Goal: Navigation & Orientation: Find specific page/section

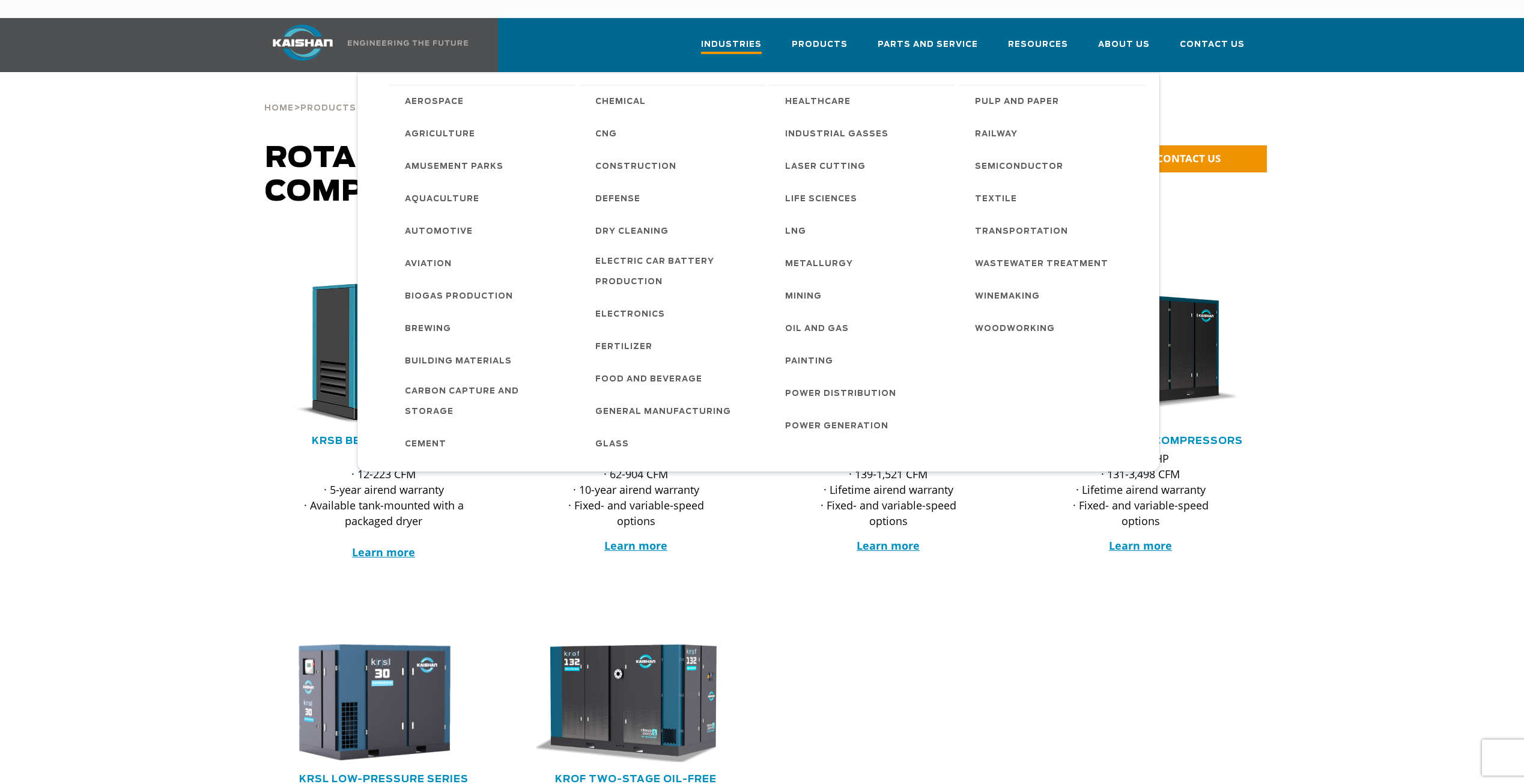
click at [762, 38] on span "Industries" at bounding box center [731, 45] width 61 height 16
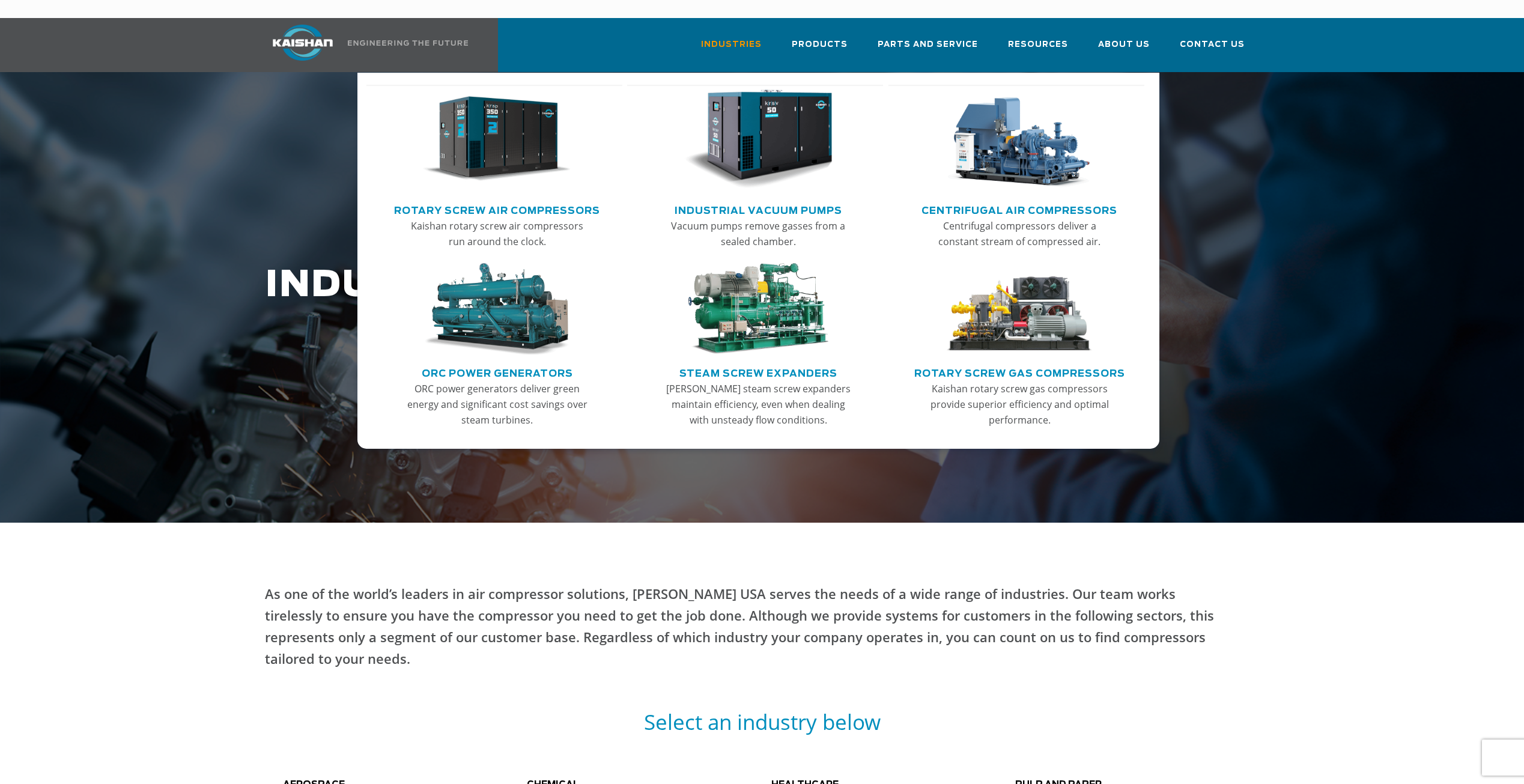
click at [548, 114] on img "Main menu" at bounding box center [497, 139] width 148 height 100
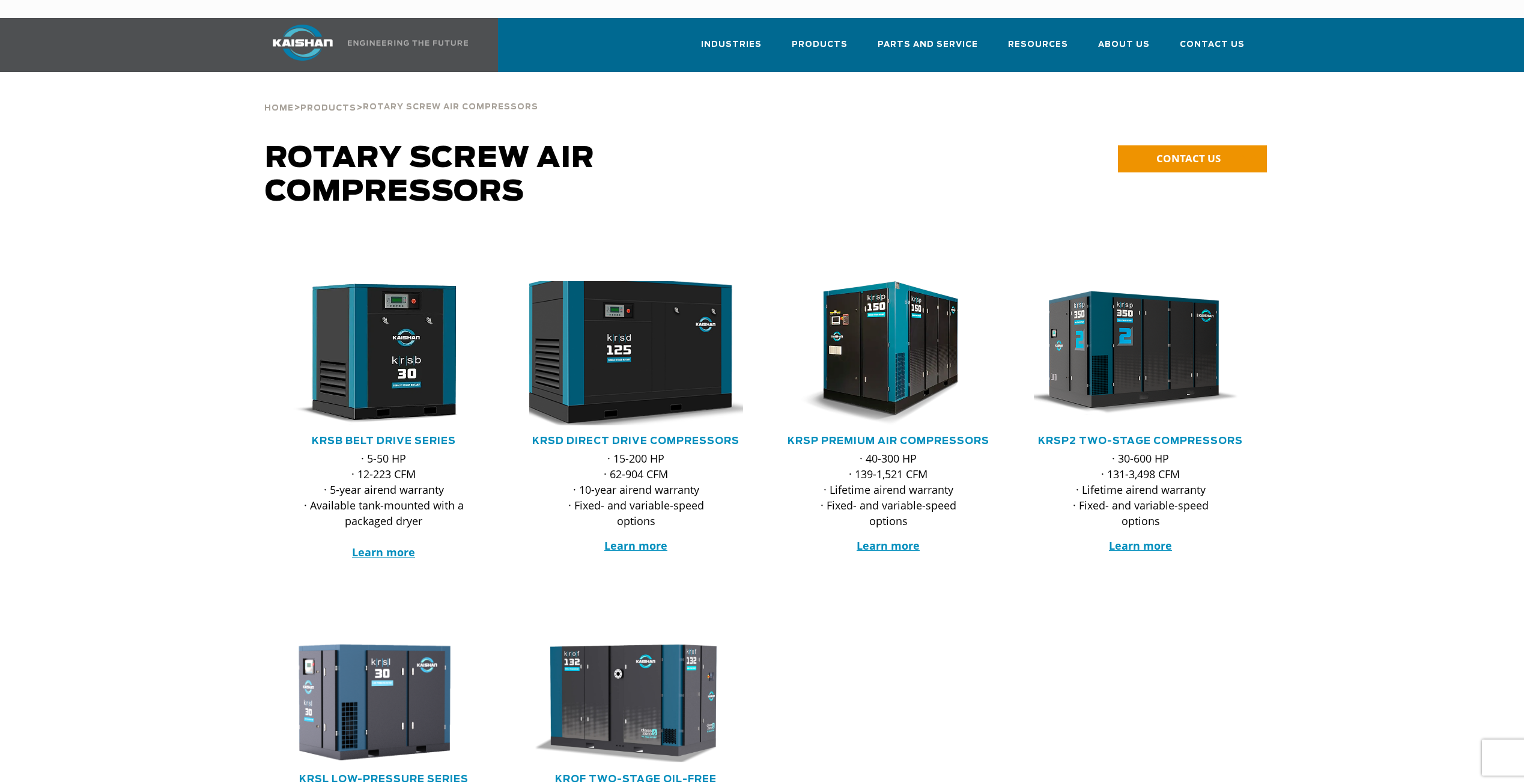
click at [647, 354] on img at bounding box center [627, 353] width 235 height 159
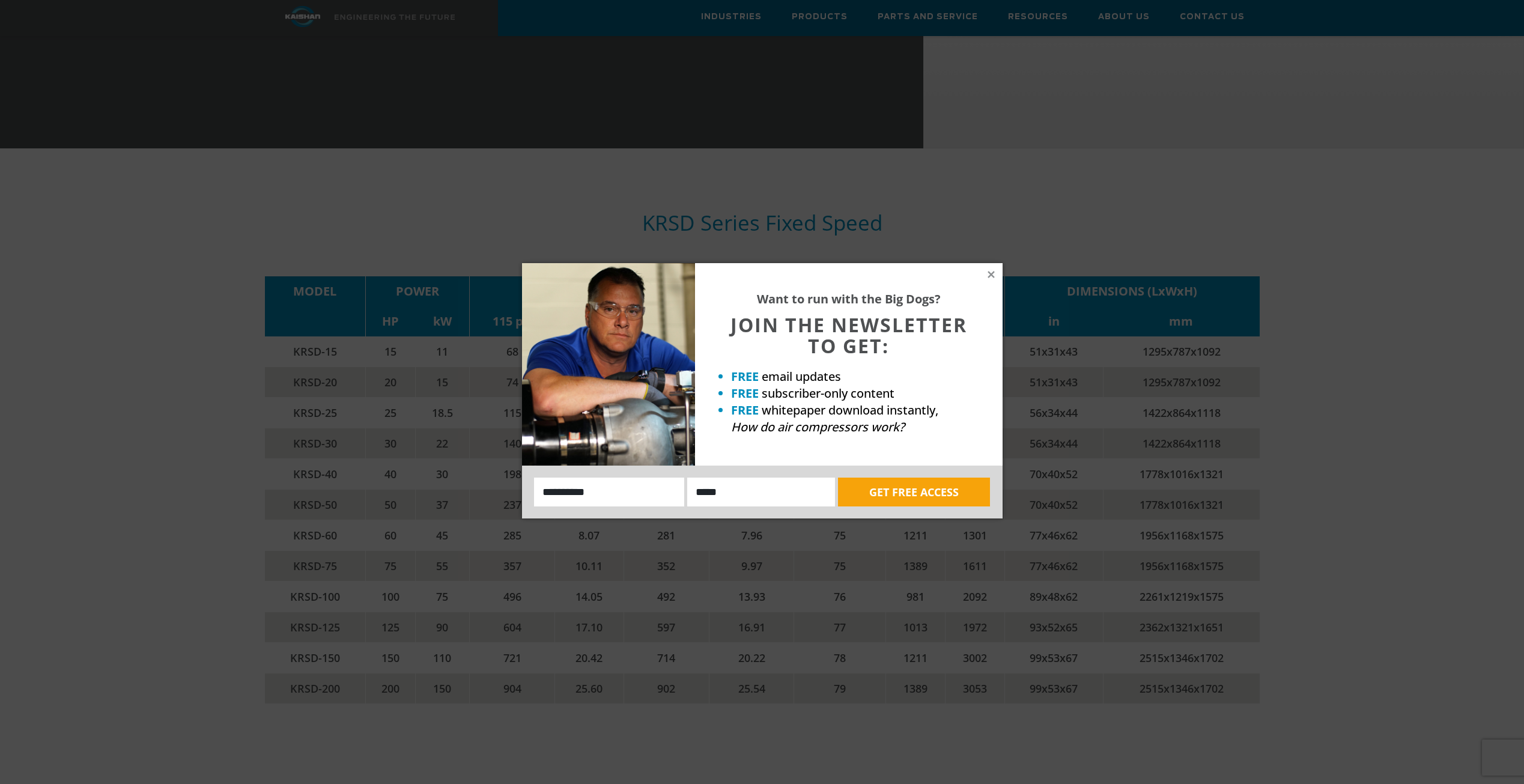
scroll to position [1925, 0]
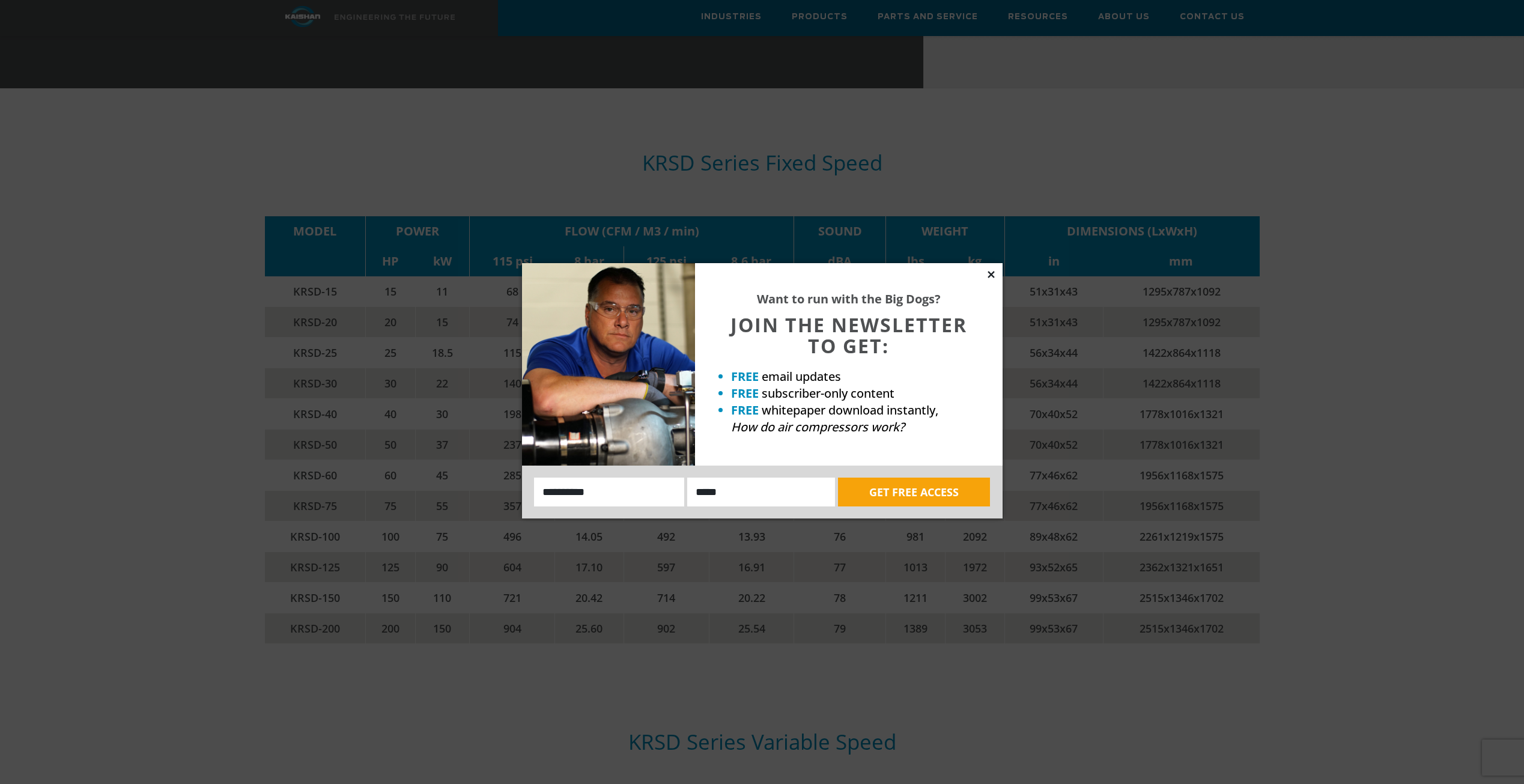
click at [991, 274] on icon at bounding box center [991, 274] width 7 height 7
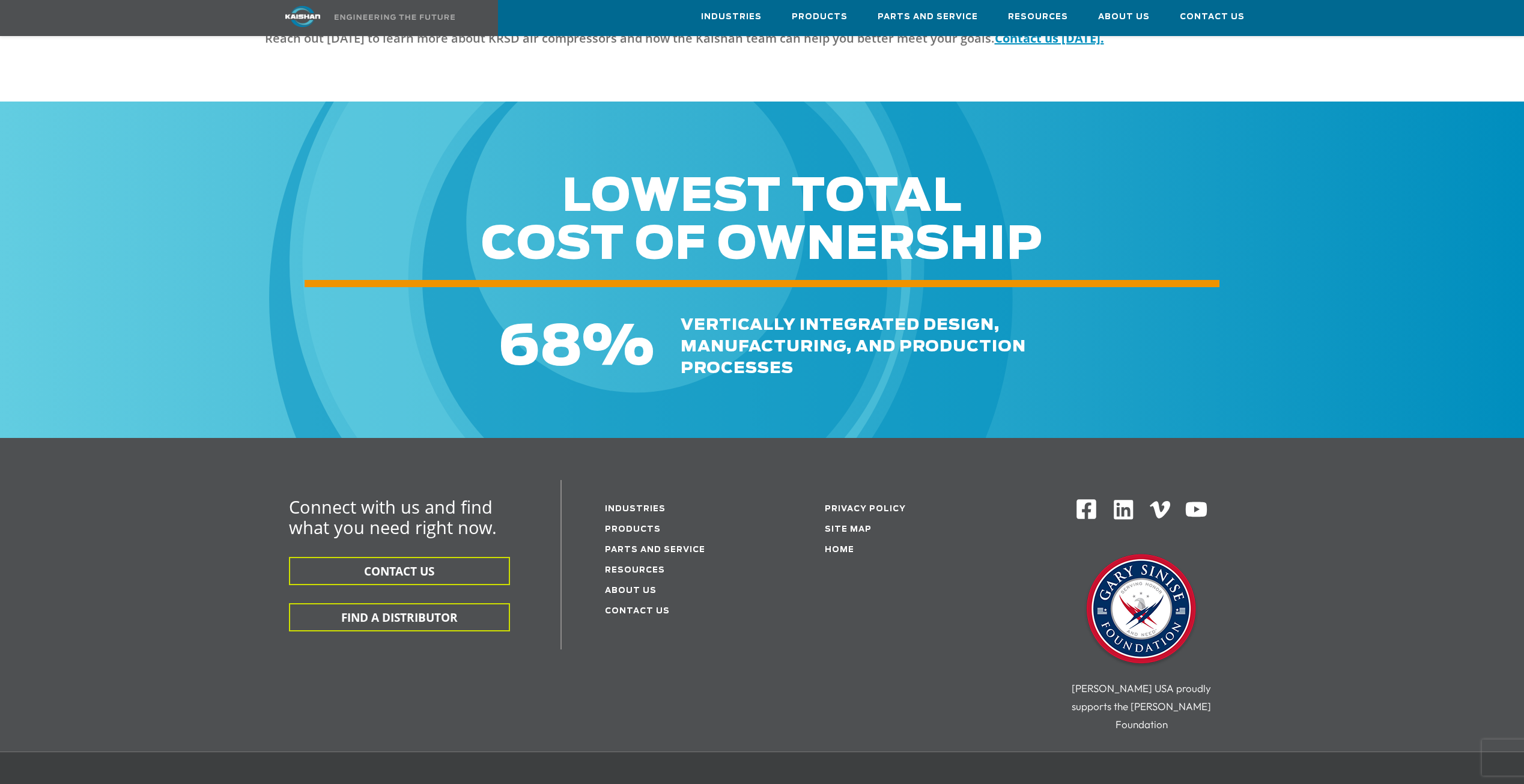
scroll to position [3617, 0]
